Goal: Information Seeking & Learning: Learn about a topic

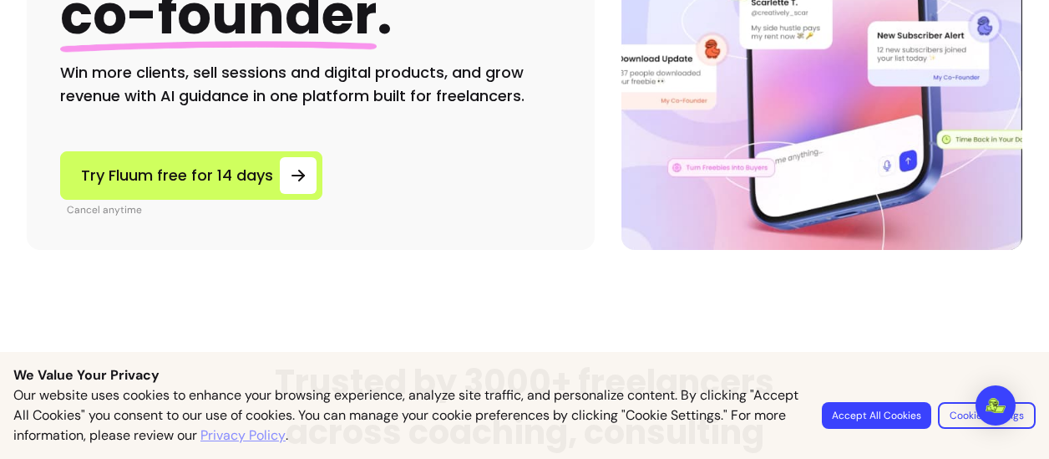
scroll to position [373, 0]
click at [844, 410] on button "Accept All Cookies" at bounding box center [877, 415] width 106 height 26
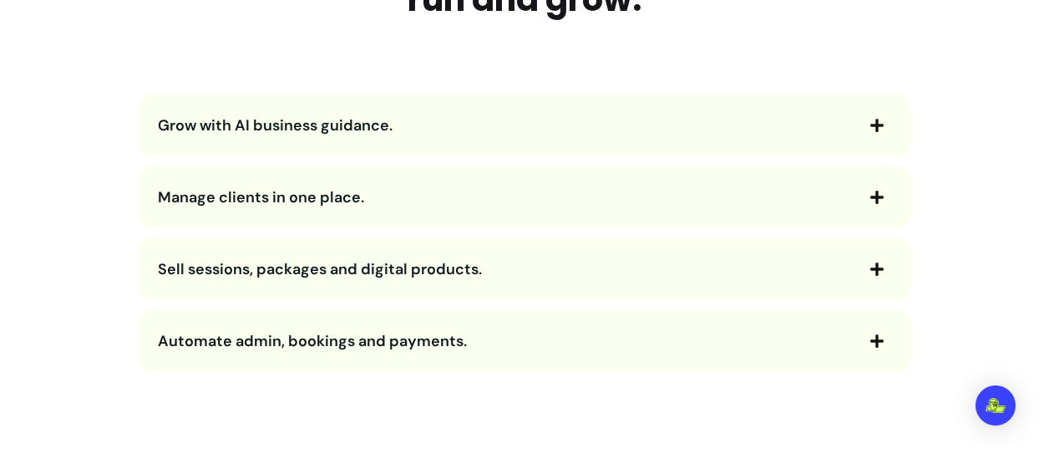
scroll to position [1879, 0]
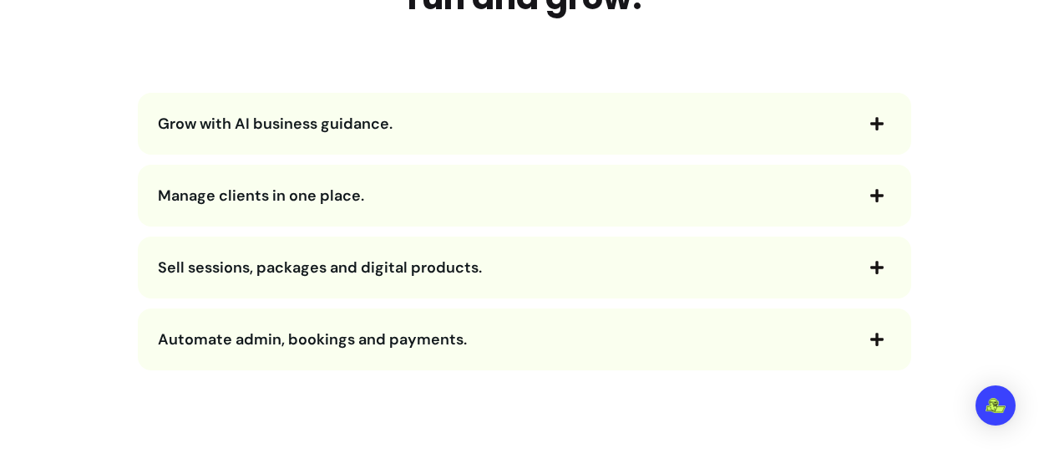
click at [869, 116] on icon "button" at bounding box center [876, 123] width 15 height 15
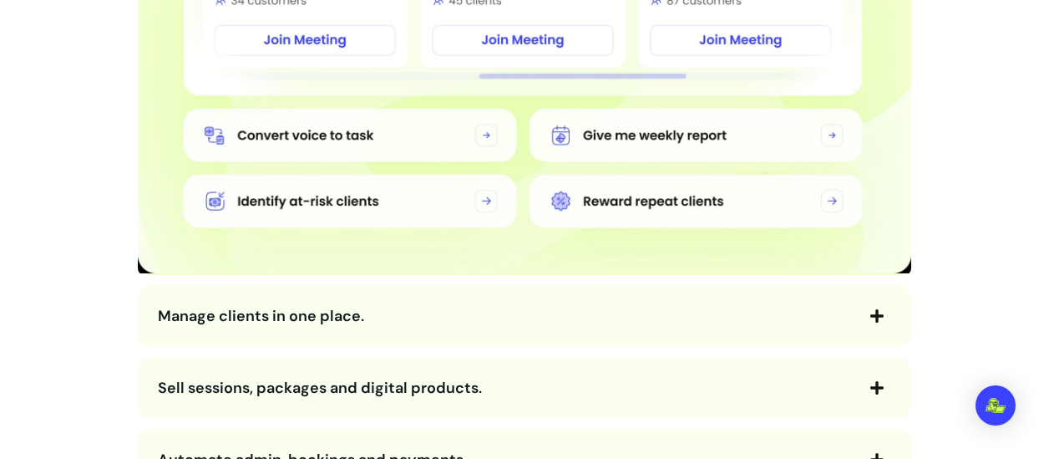
scroll to position [2272, 0]
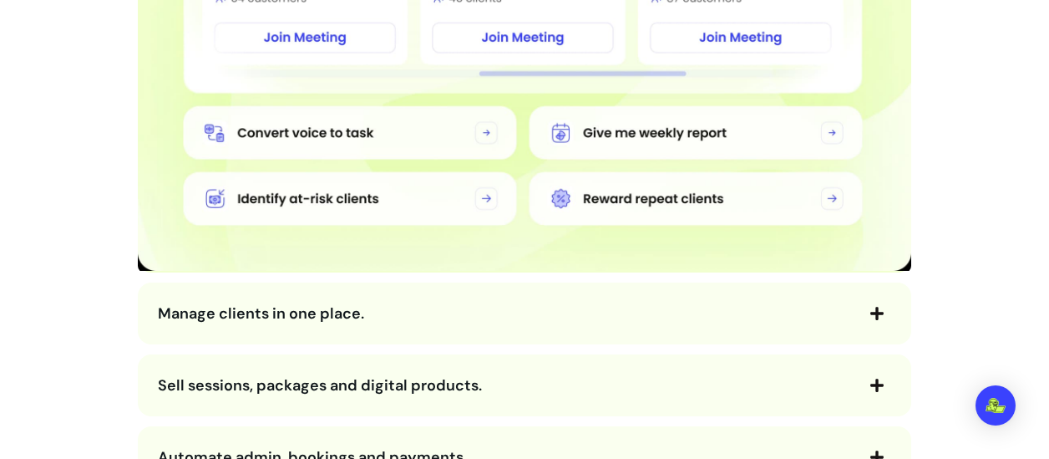
click at [870, 316] on icon "button" at bounding box center [876, 313] width 13 height 13
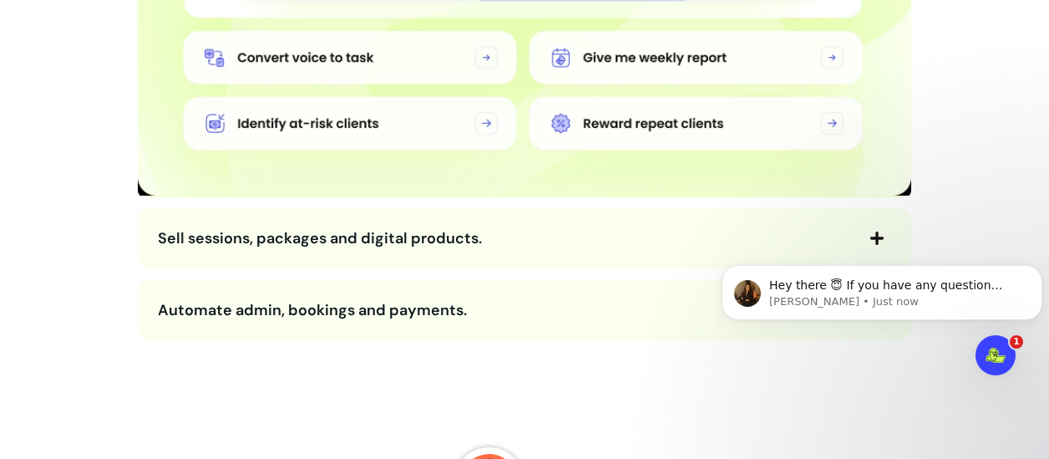
scroll to position [2930, 0]
click at [869, 230] on icon "button" at bounding box center [876, 237] width 15 height 15
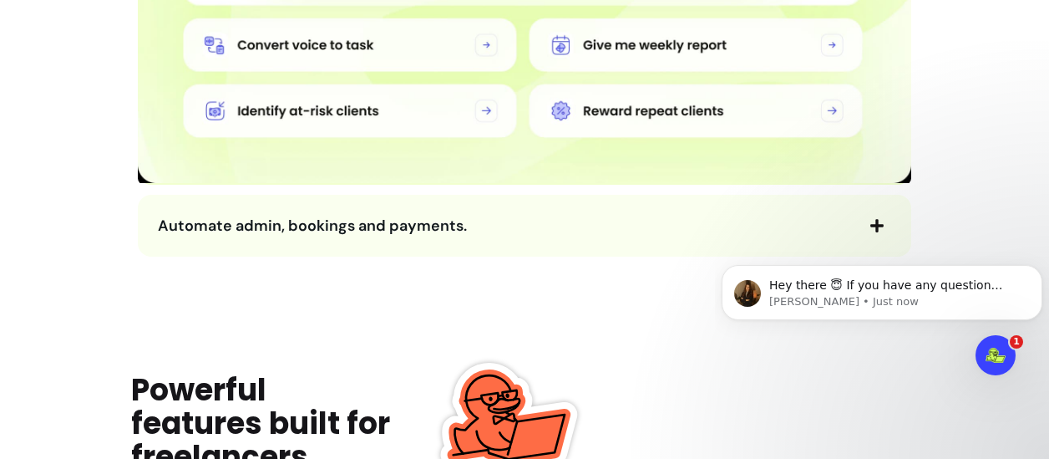
scroll to position [3601, 0]
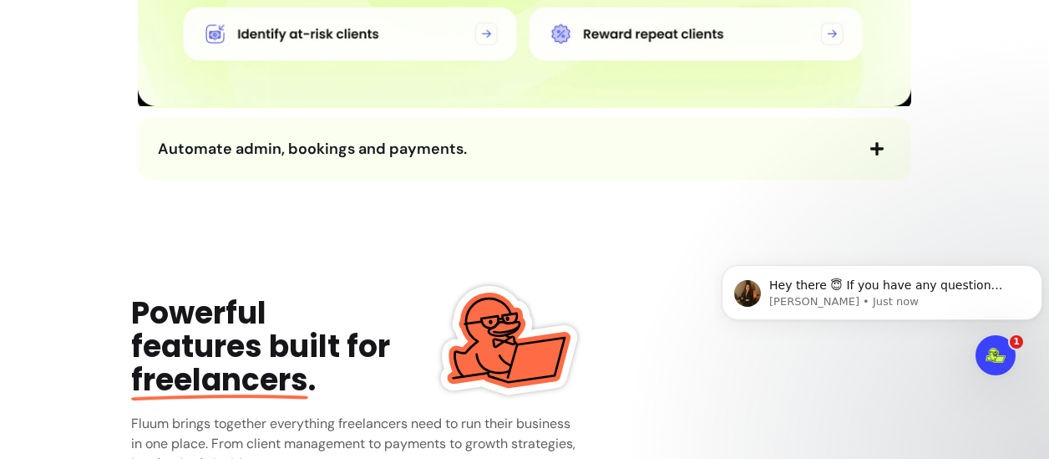
click at [869, 145] on icon "button" at bounding box center [876, 148] width 15 height 15
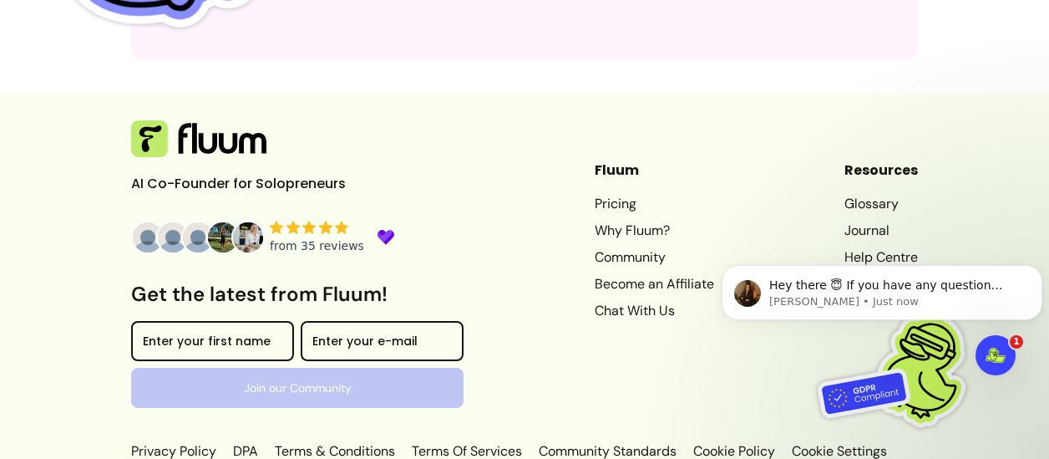
scroll to position [7270, 0]
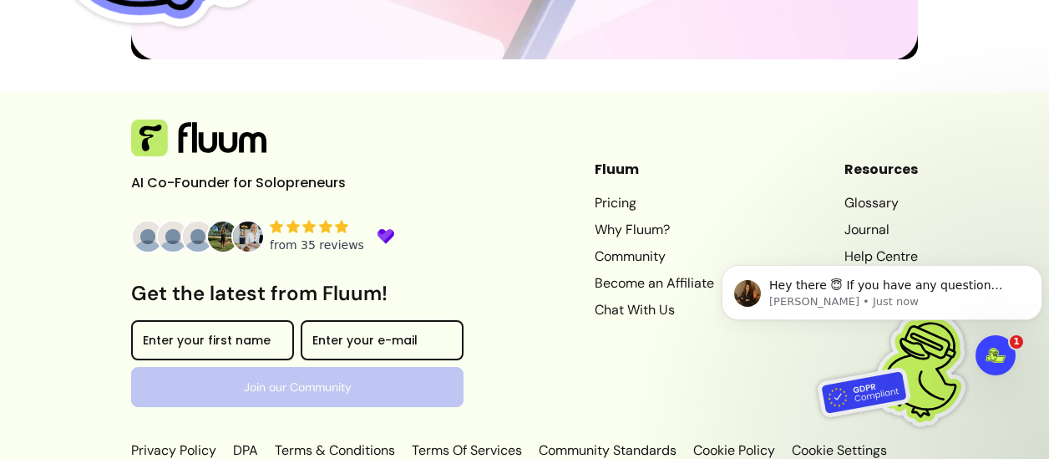
click at [595, 193] on link "Pricing" at bounding box center [654, 203] width 119 height 20
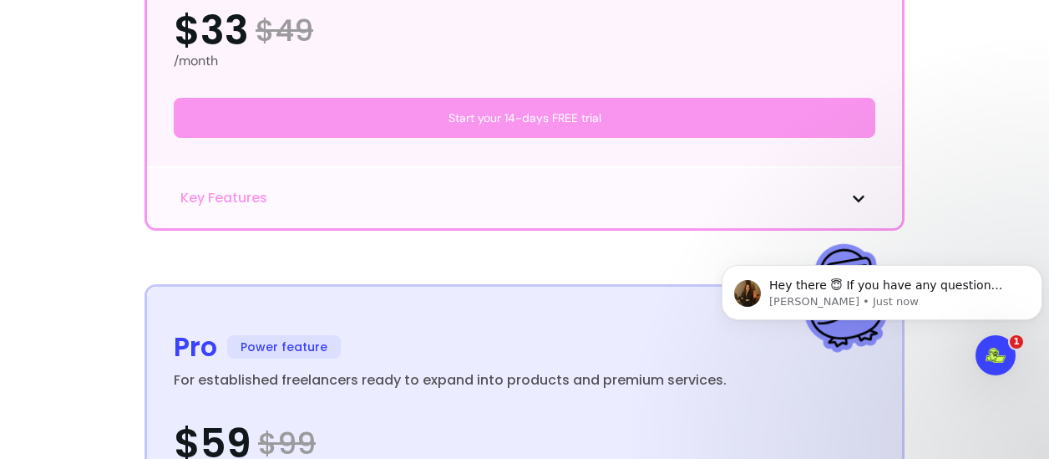
scroll to position [1047, 0]
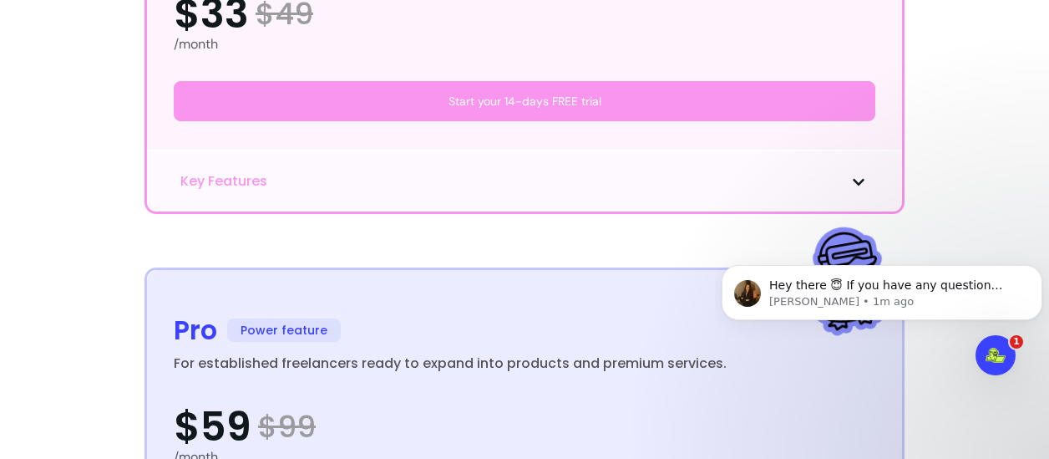
click at [852, 185] on icon at bounding box center [858, 181] width 13 height 13
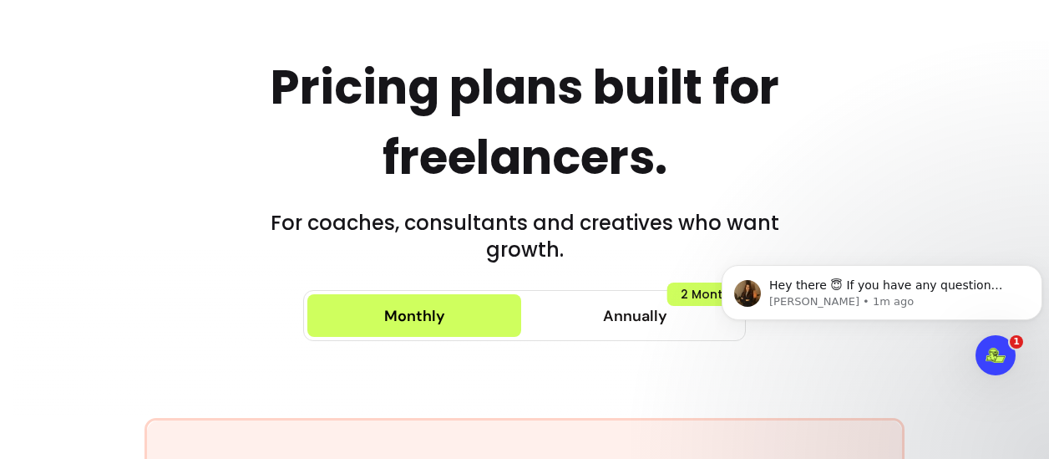
scroll to position [0, 0]
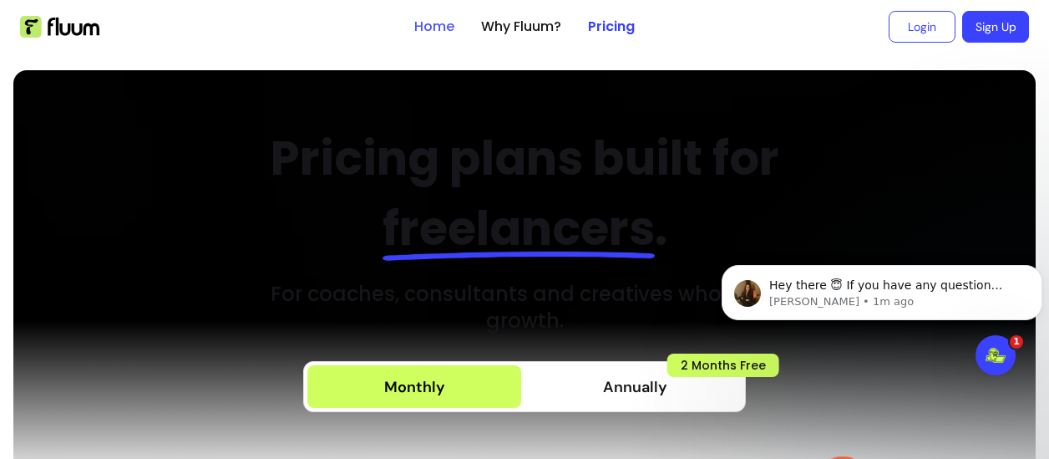
click at [416, 26] on link "Home" at bounding box center [434, 27] width 40 height 20
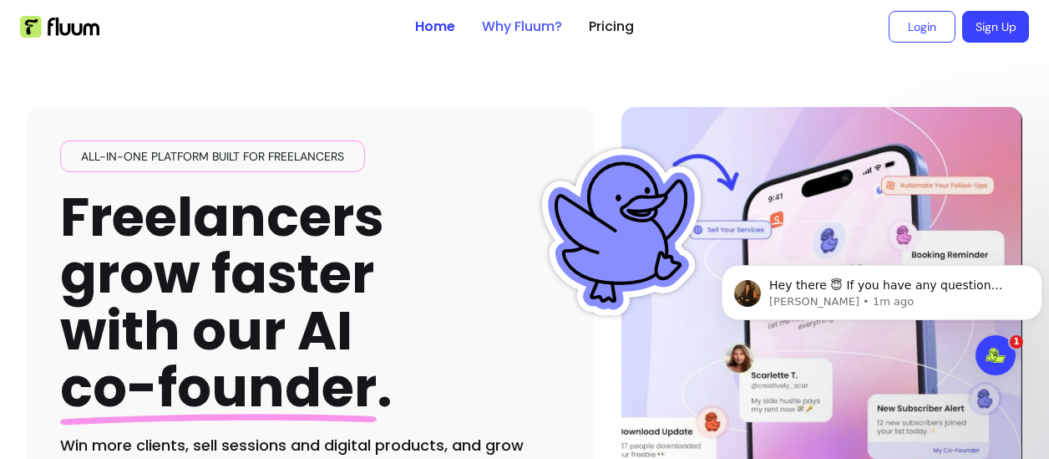
click at [513, 29] on link "Why Fluum?" at bounding box center [522, 27] width 80 height 20
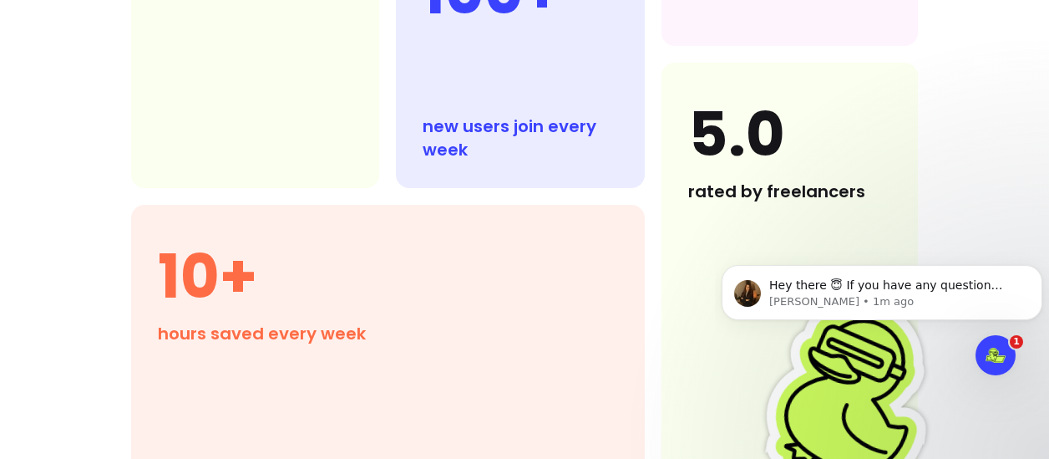
scroll to position [1821, 0]
